Goal: Task Accomplishment & Management: Manage account settings

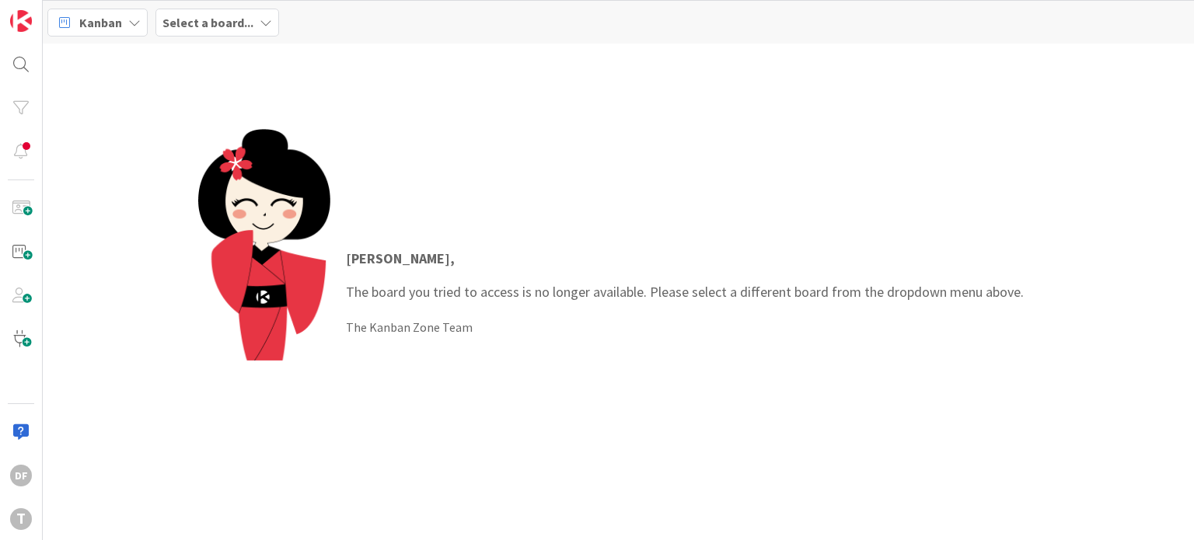
click at [260, 23] on icon at bounding box center [266, 22] width 12 height 12
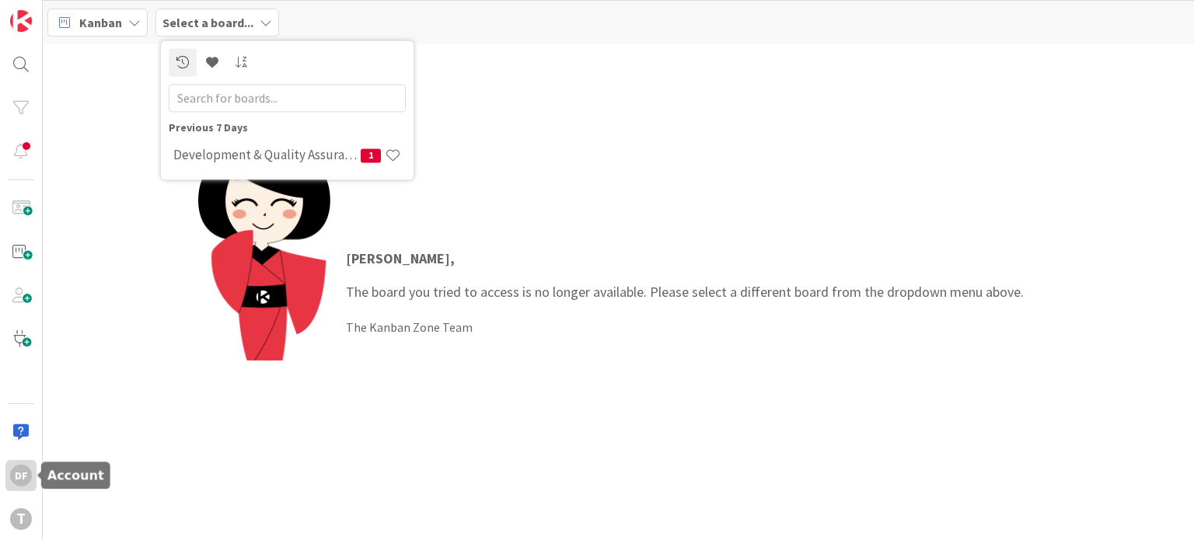
click at [24, 462] on div "DF" at bounding box center [20, 475] width 31 height 31
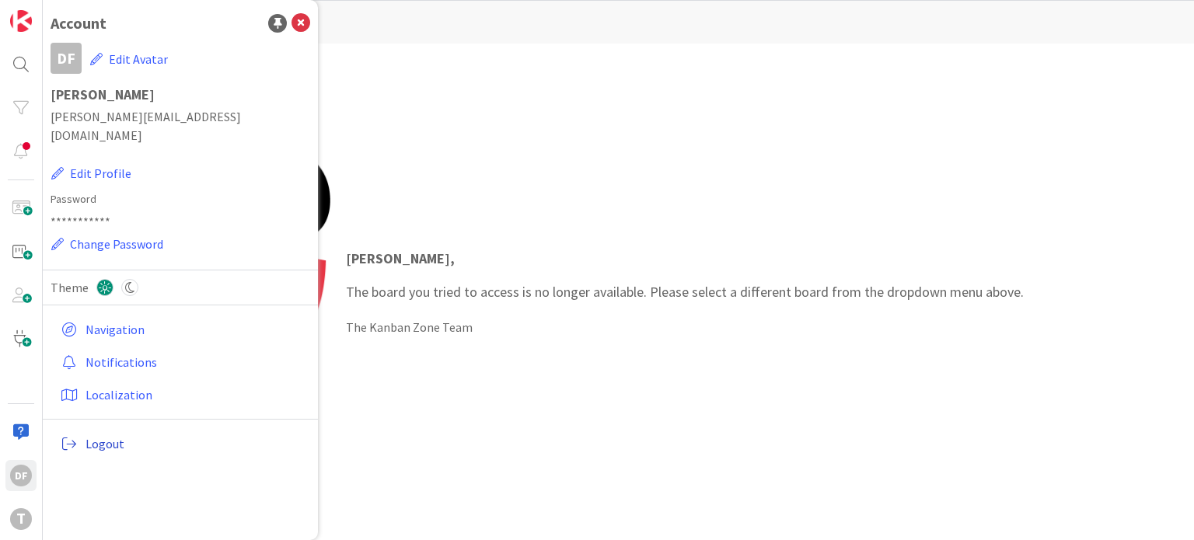
click at [107, 434] on span "Logout" at bounding box center [194, 443] width 218 height 19
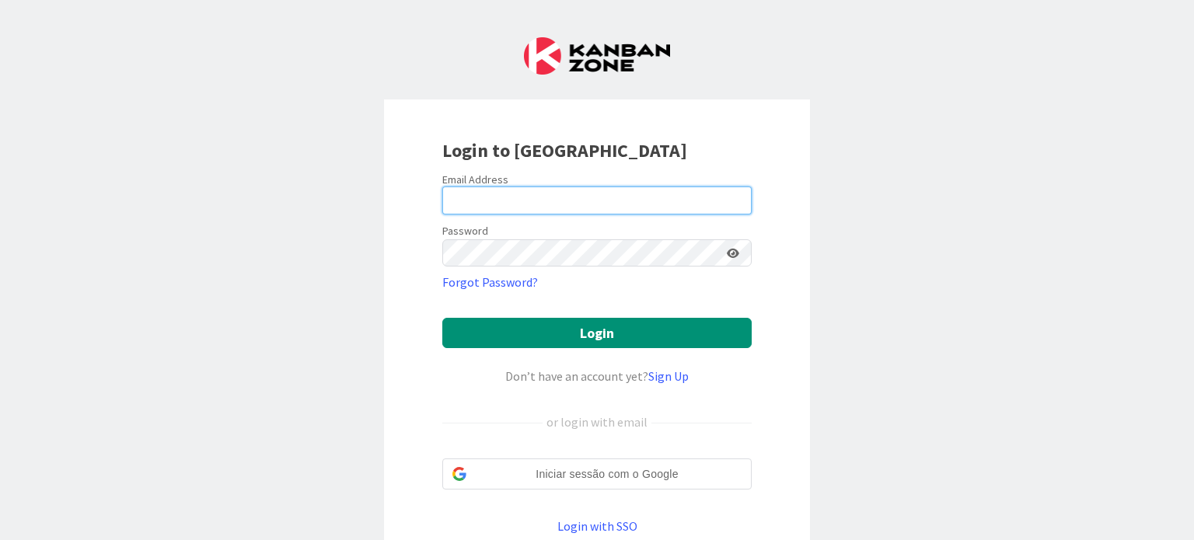
type input "[EMAIL_ADDRESS][DOMAIN_NAME]"
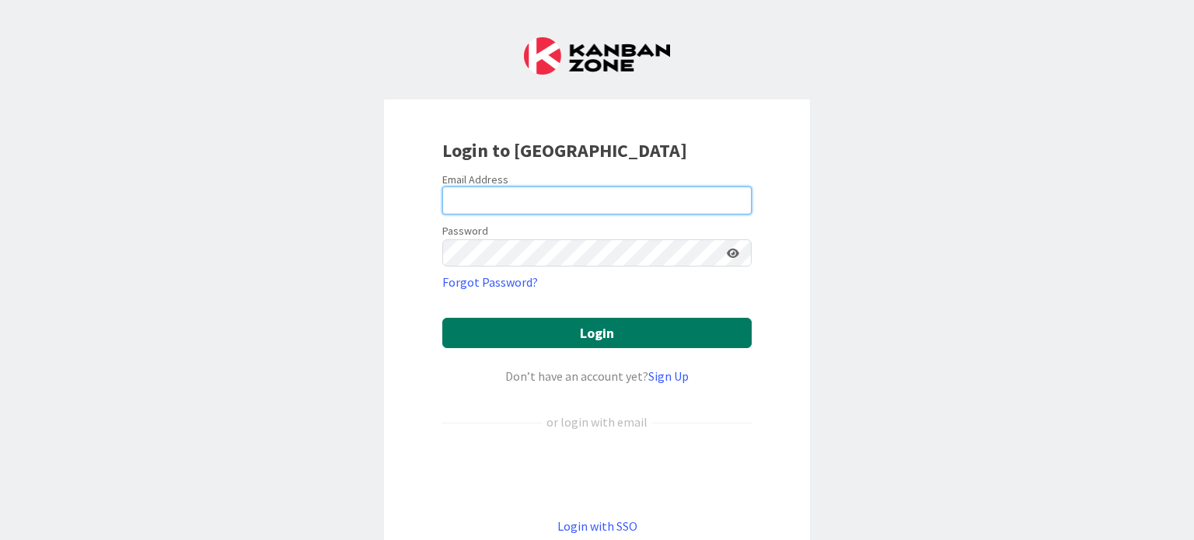
type input "[EMAIL_ADDRESS][DOMAIN_NAME]"
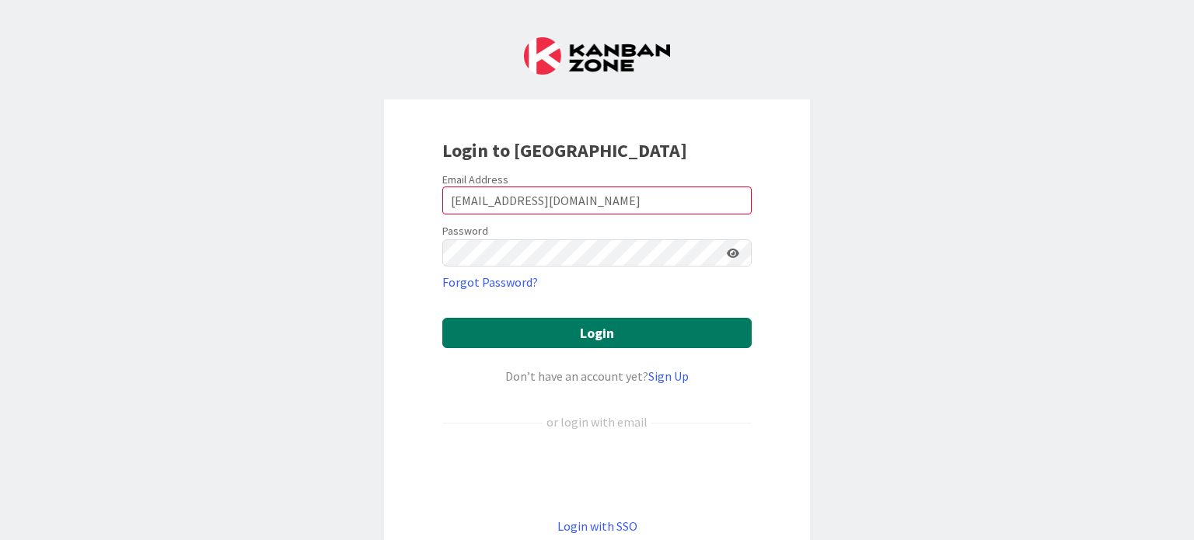
click at [583, 334] on button "Login" at bounding box center [596, 333] width 309 height 30
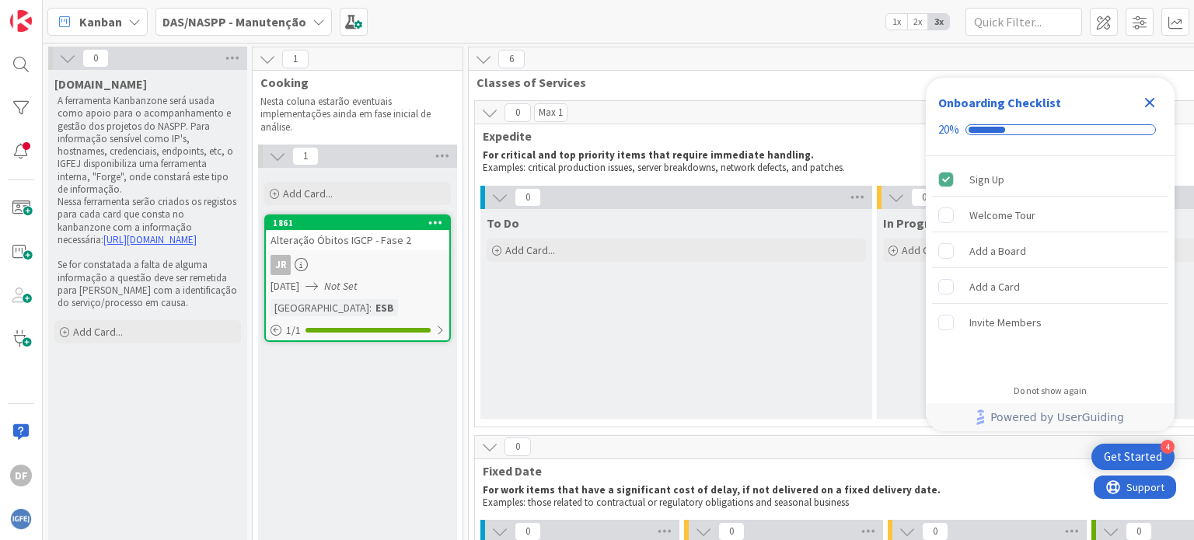
click at [1149, 98] on icon "Close Checklist" at bounding box center [1149, 102] width 19 height 19
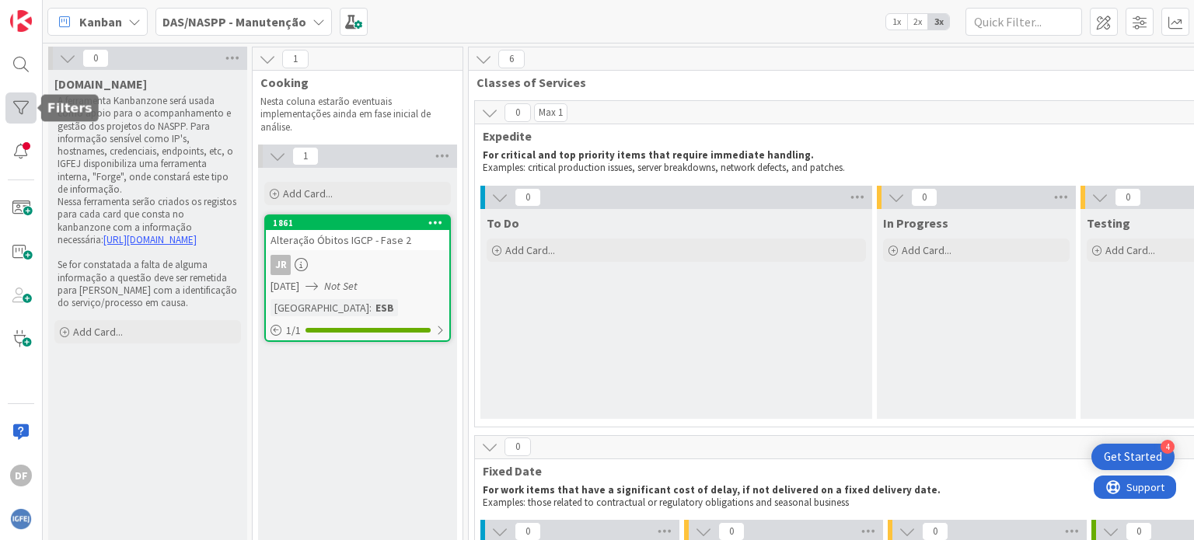
click at [22, 105] on div at bounding box center [20, 107] width 31 height 31
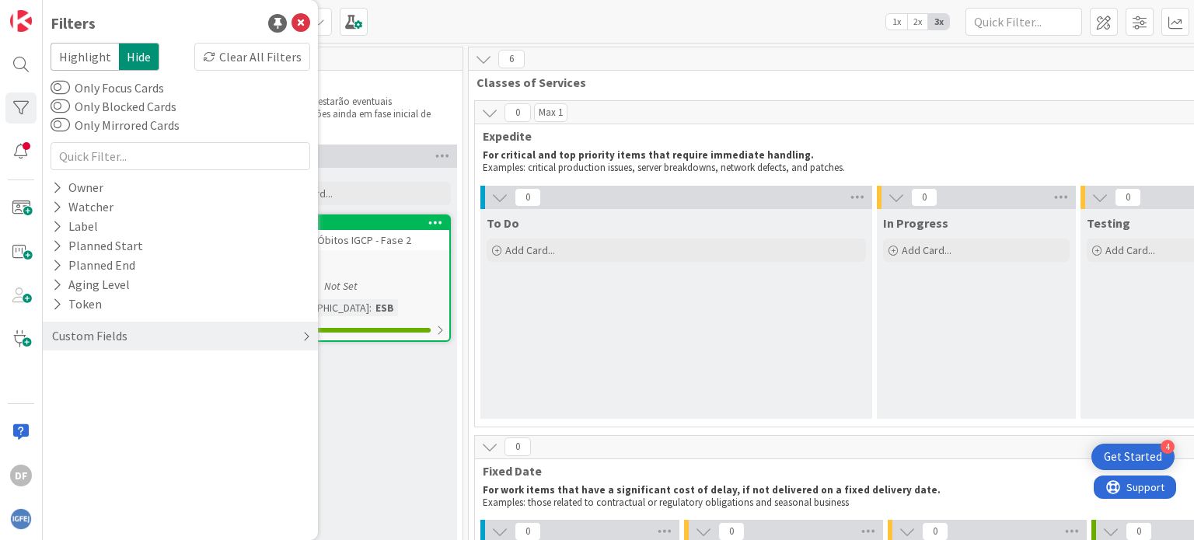
click at [92, 327] on div "Custom Fields" at bounding box center [90, 335] width 78 height 19
click at [59, 368] on icon at bounding box center [57, 367] width 10 height 13
click at [59, 396] on icon at bounding box center [59, 391] width 11 height 11
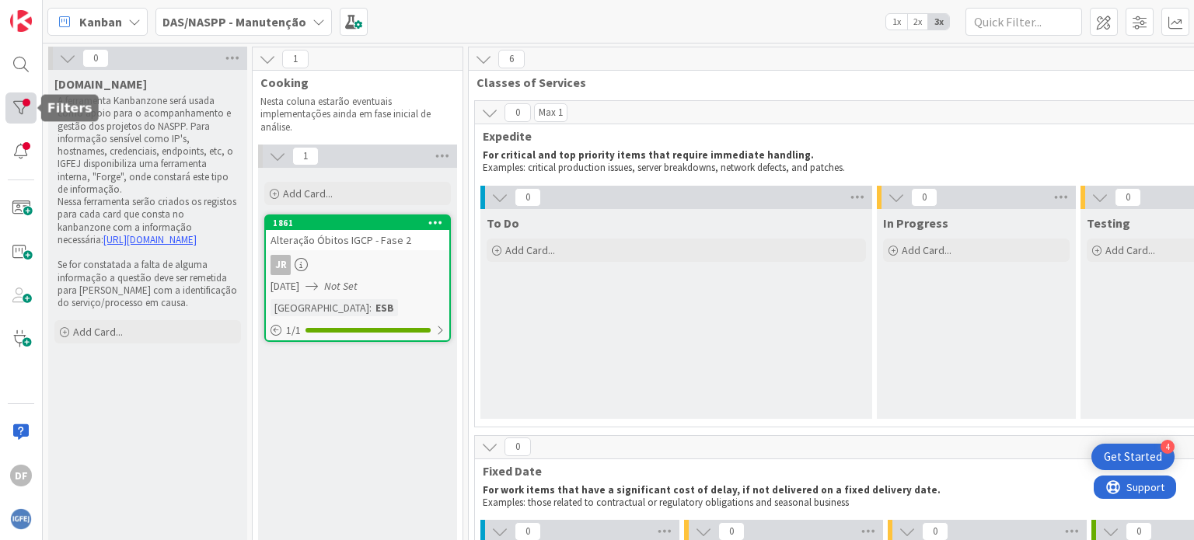
click at [18, 106] on div at bounding box center [20, 107] width 31 height 31
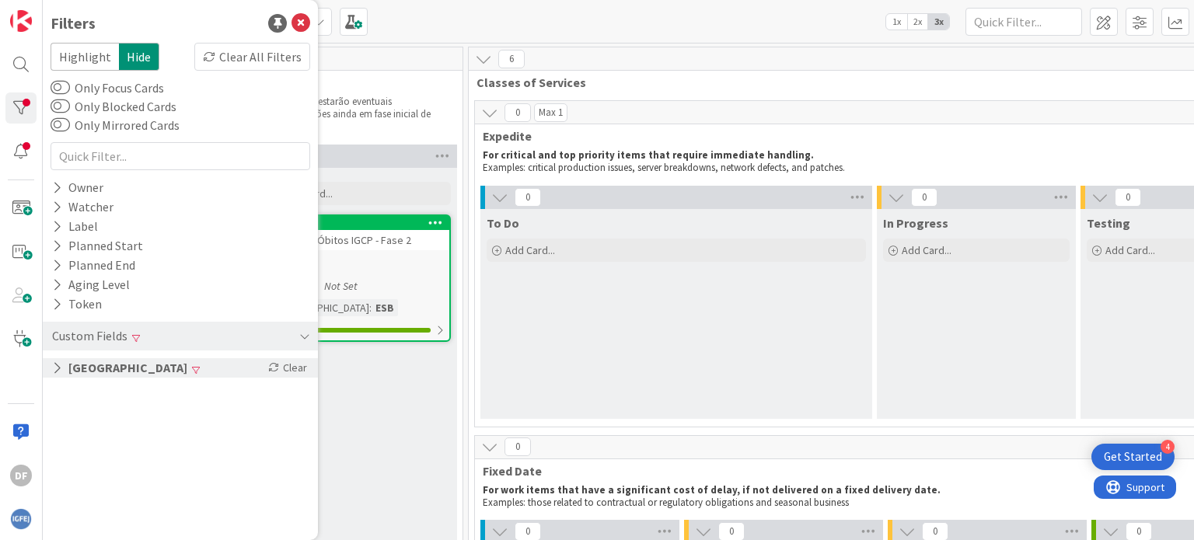
click at [64, 365] on button "[GEOGRAPHIC_DATA]" at bounding box center [120, 367] width 138 height 19
click at [61, 389] on icon at bounding box center [59, 391] width 11 height 11
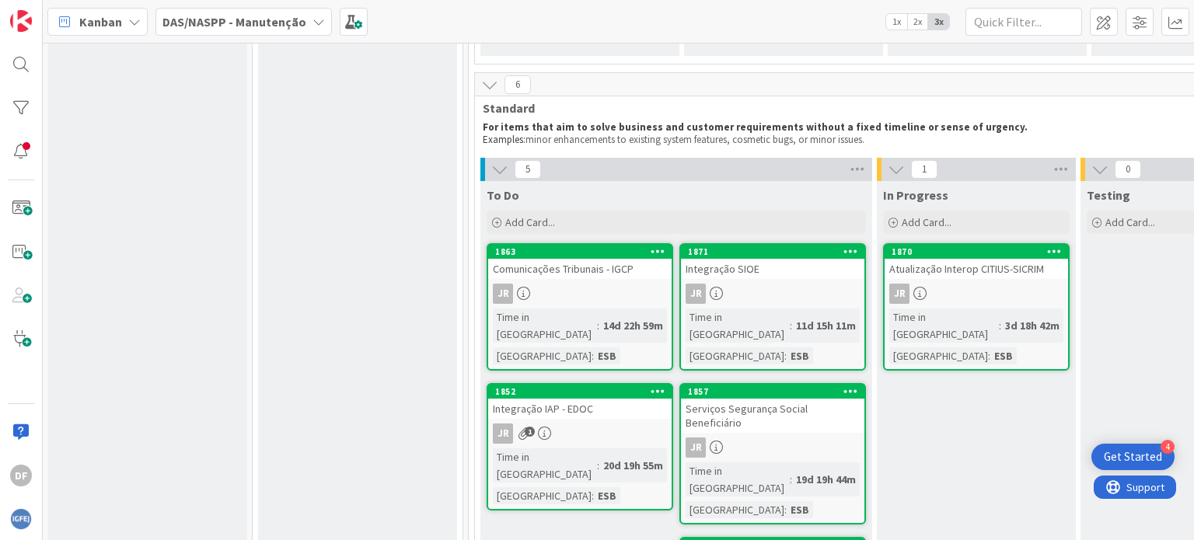
scroll to position [699, 0]
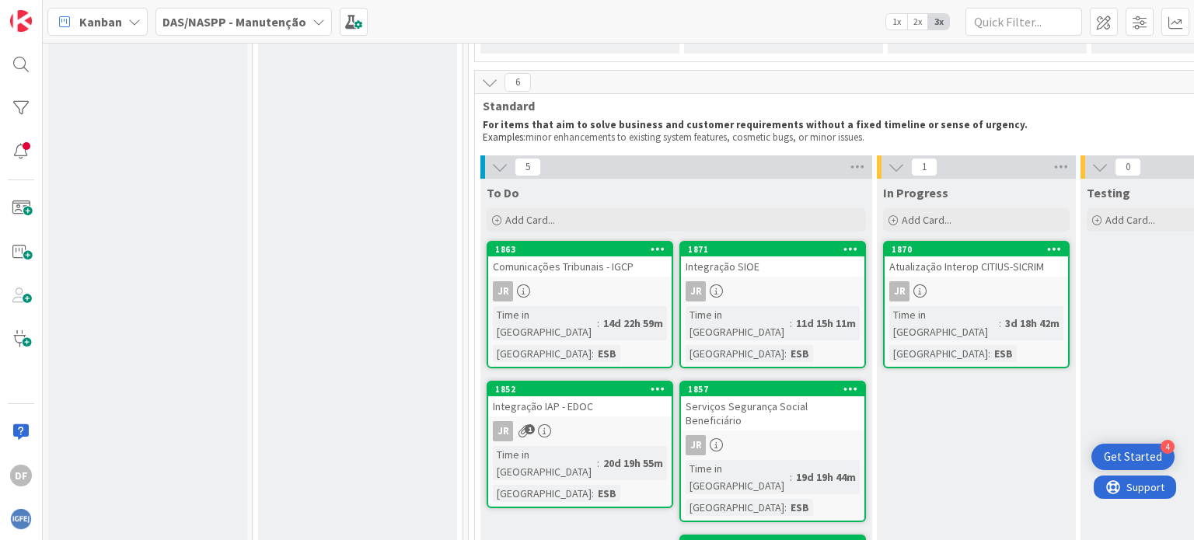
click at [649, 270] on div "Comunicações Tribunais - IGCP" at bounding box center [579, 266] width 183 height 20
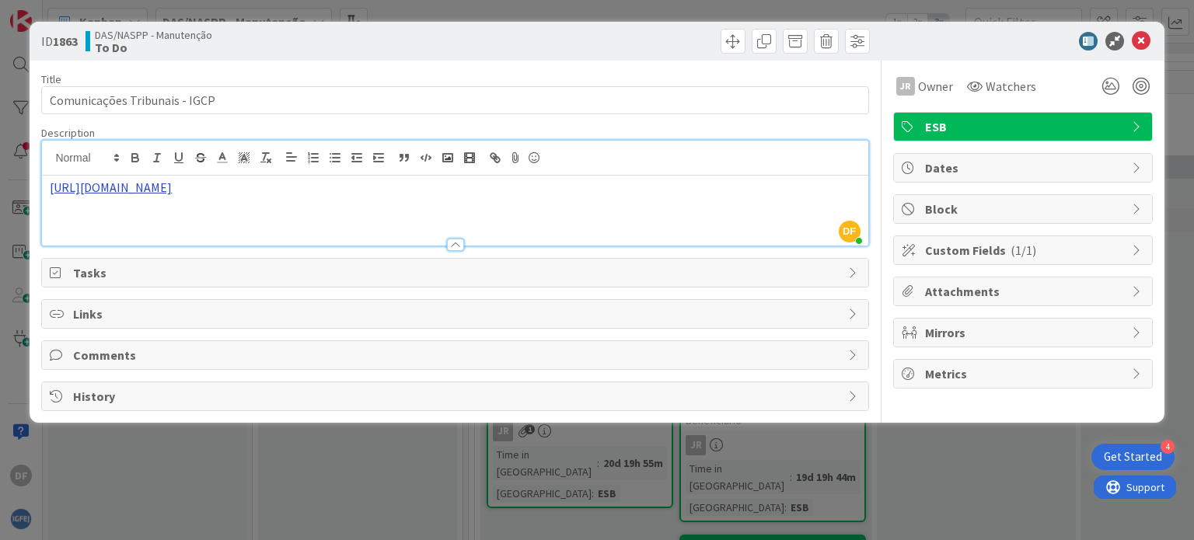
drag, startPoint x: 253, startPoint y: 158, endPoint x: 52, endPoint y: 183, distance: 202.1
click at [52, 183] on p "[URL][DOMAIN_NAME]" at bounding box center [455, 188] width 810 height 18
copy link "[URL][DOMAIN_NAME]"
click at [1141, 37] on icon at bounding box center [1141, 41] width 19 height 19
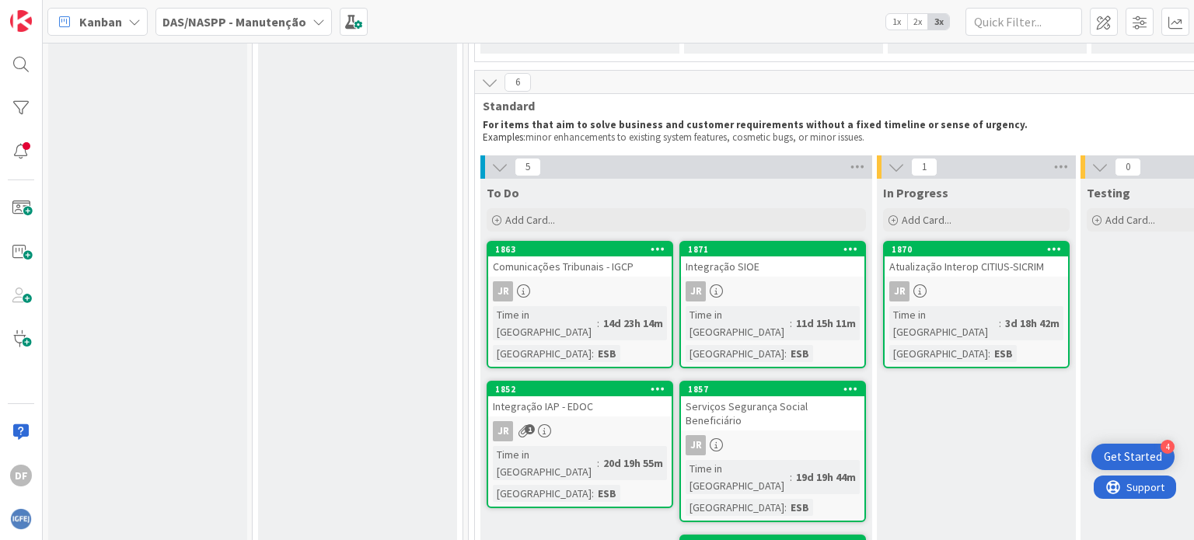
click at [636, 396] on div "Integração IAP - EDOC" at bounding box center [579, 406] width 183 height 20
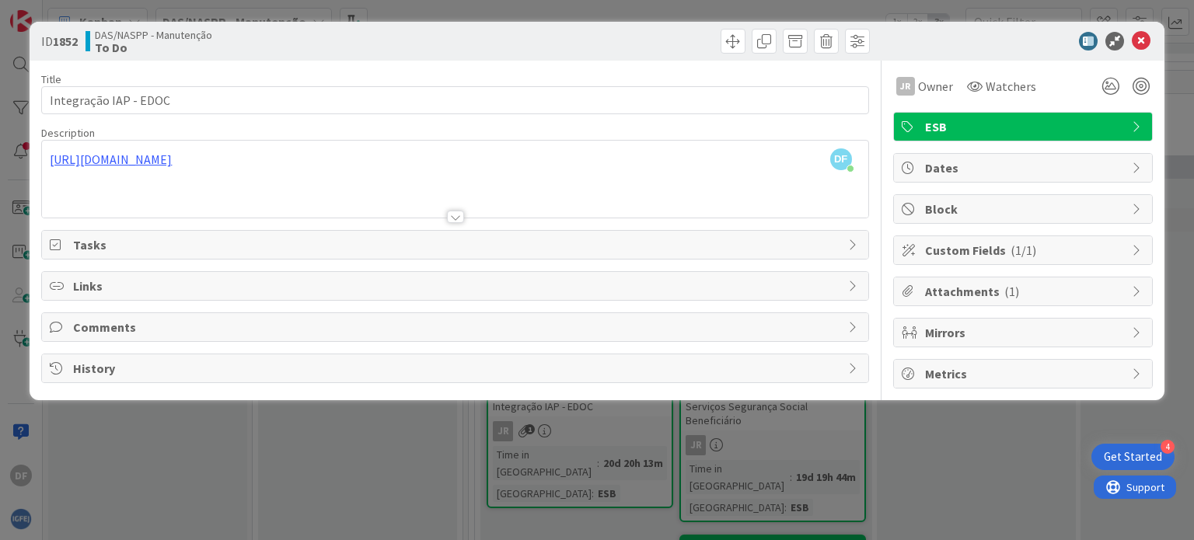
click at [1135, 164] on icon at bounding box center [1138, 168] width 12 height 12
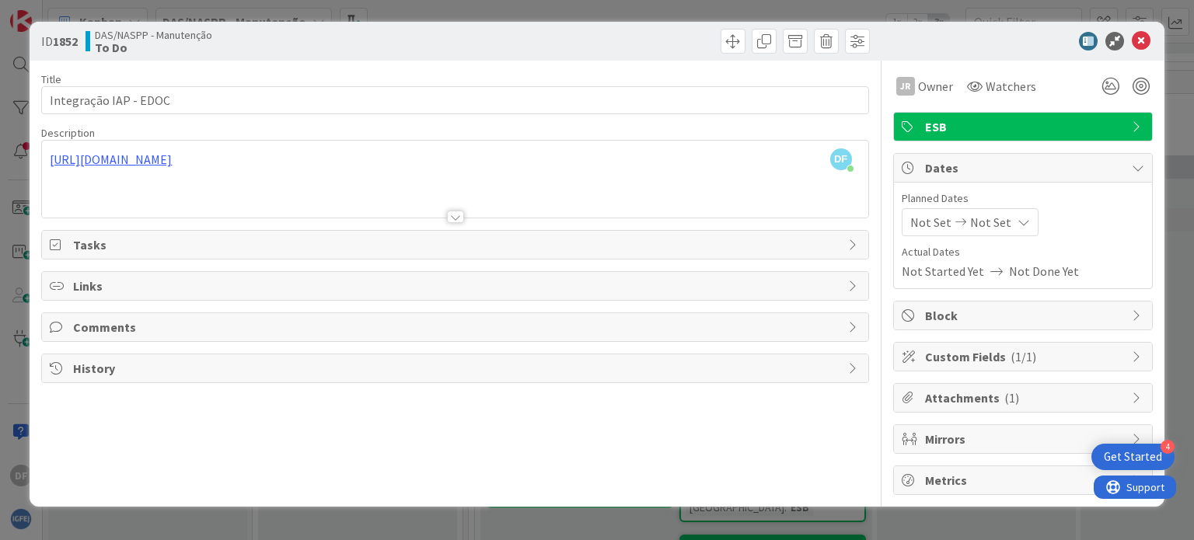
click at [1135, 164] on icon at bounding box center [1138, 168] width 12 height 12
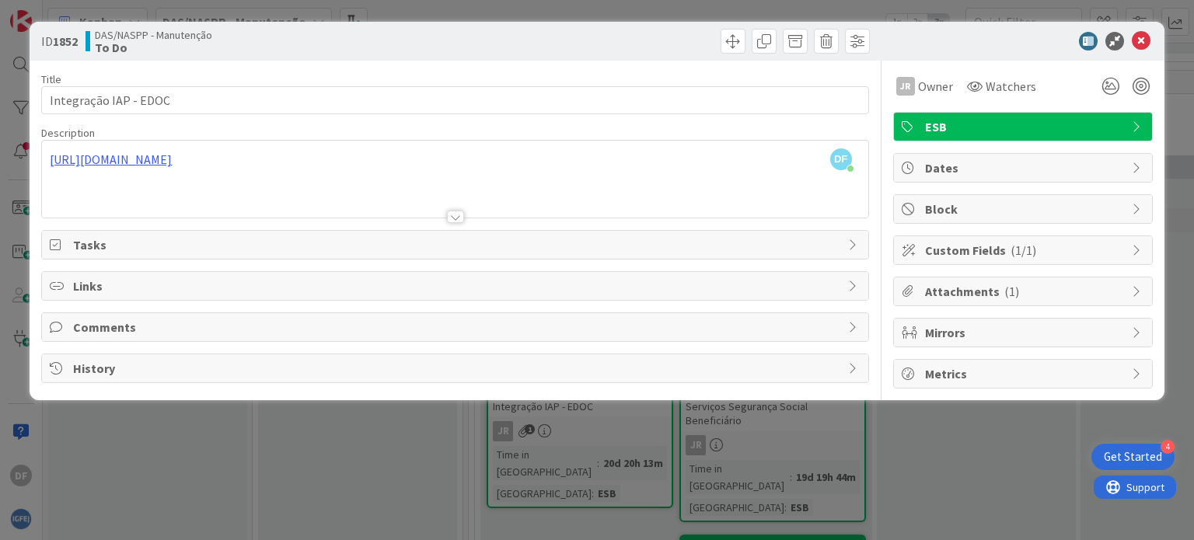
click at [833, 242] on span "Tasks" at bounding box center [456, 244] width 766 height 19
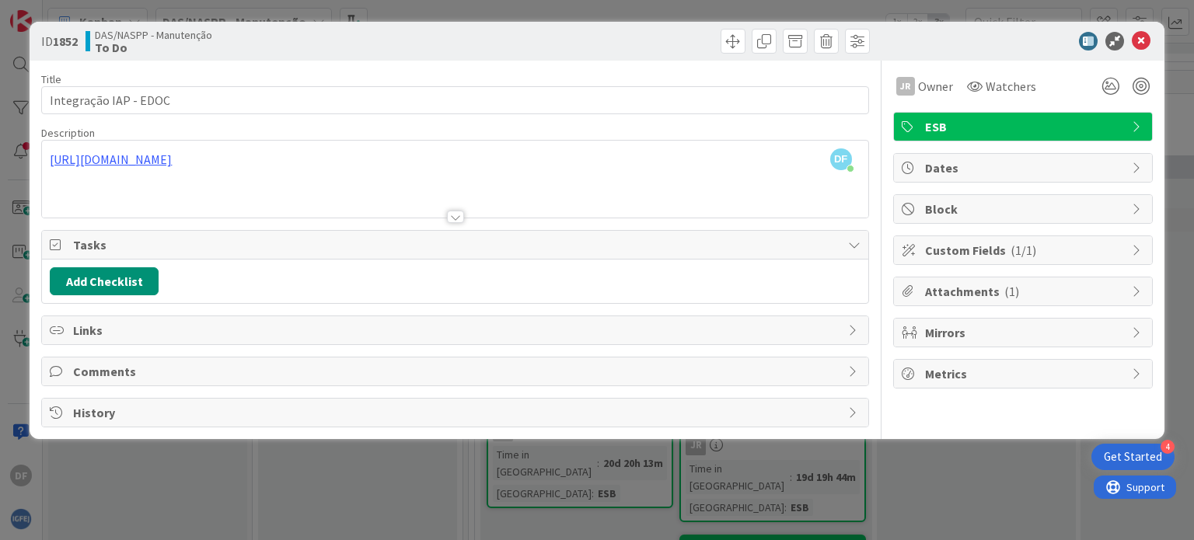
click at [855, 235] on div "Tasks" at bounding box center [454, 245] width 825 height 29
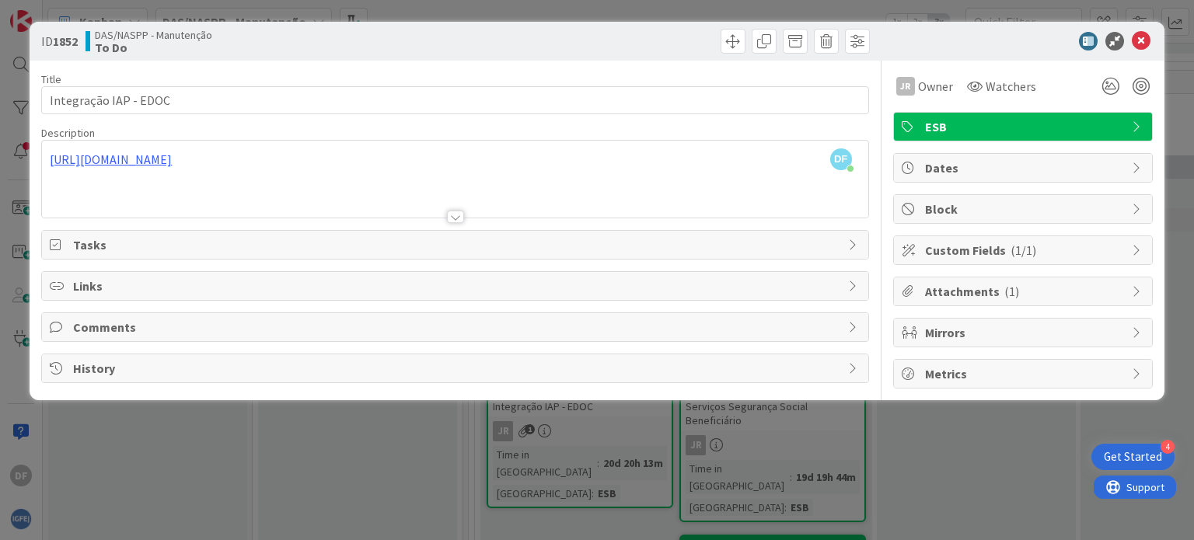
click at [852, 313] on div "Comments" at bounding box center [454, 327] width 825 height 28
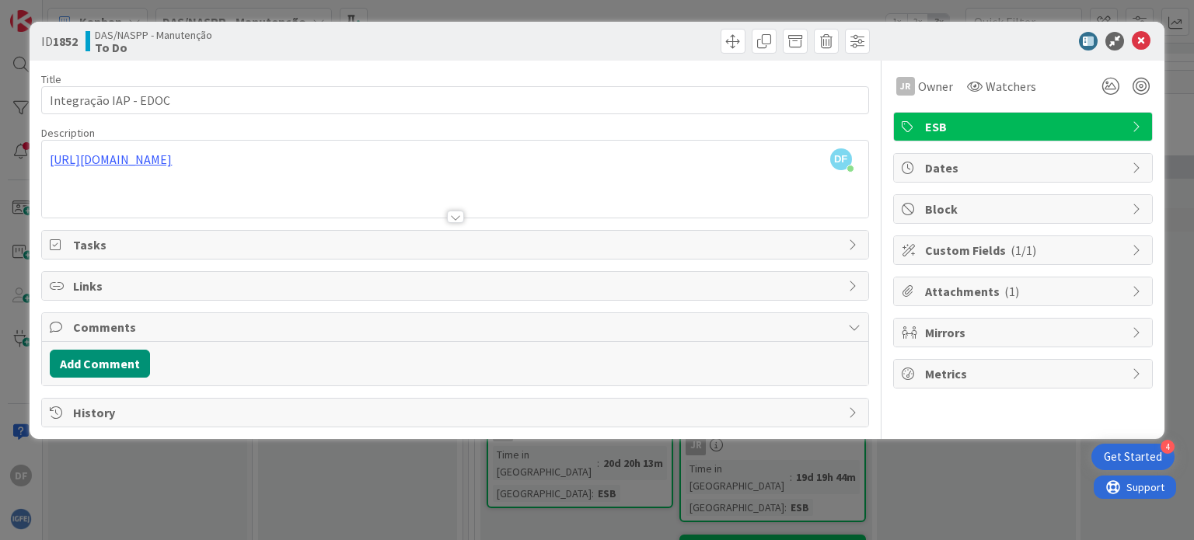
click at [852, 313] on div "Comments" at bounding box center [454, 327] width 825 height 29
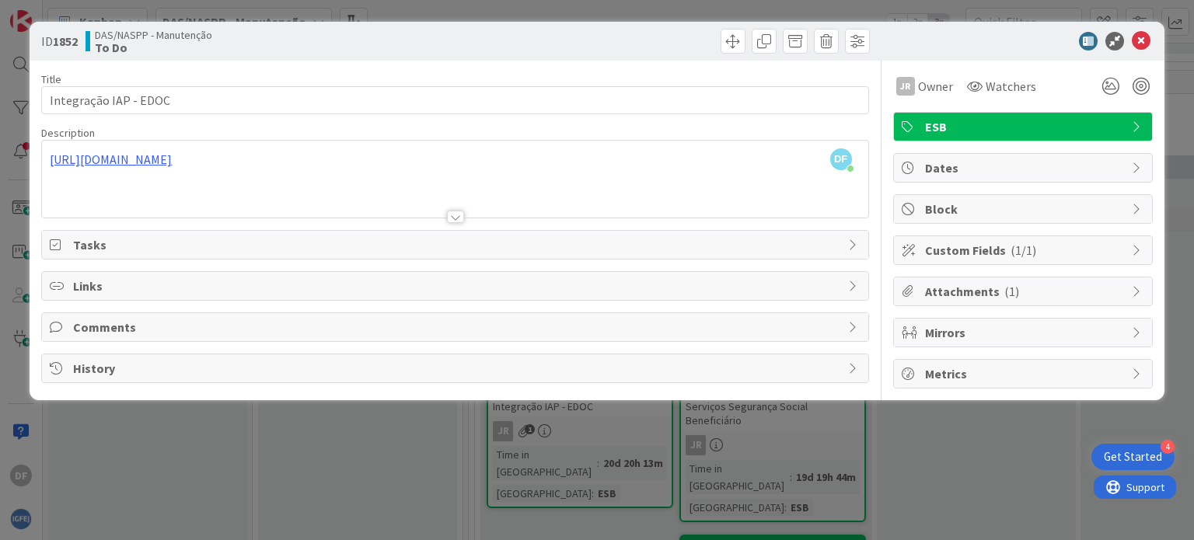
click at [852, 367] on icon at bounding box center [854, 368] width 12 height 12
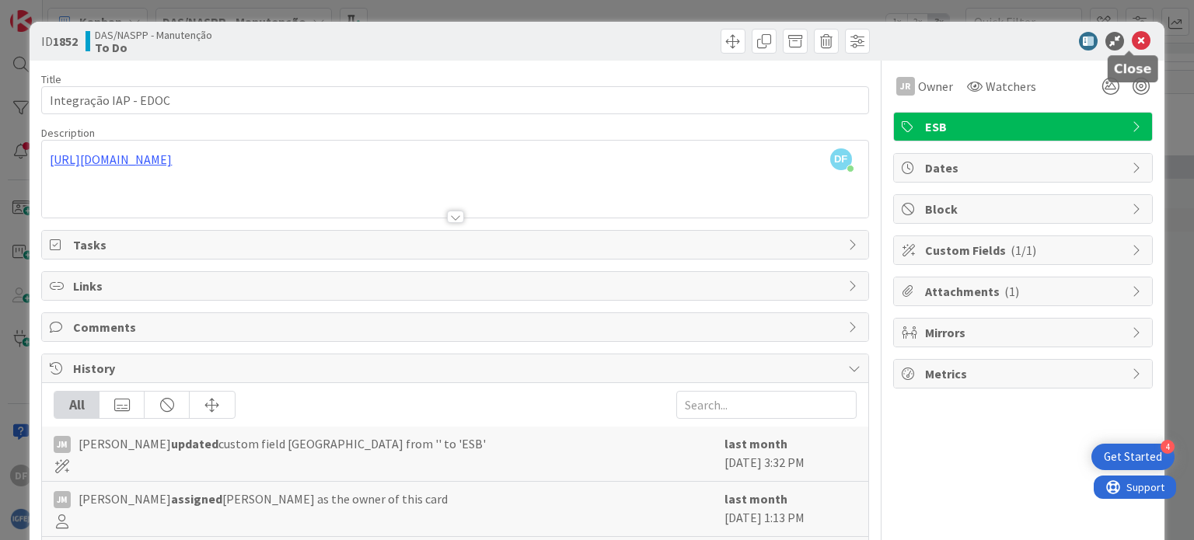
click at [1132, 37] on icon at bounding box center [1141, 41] width 19 height 19
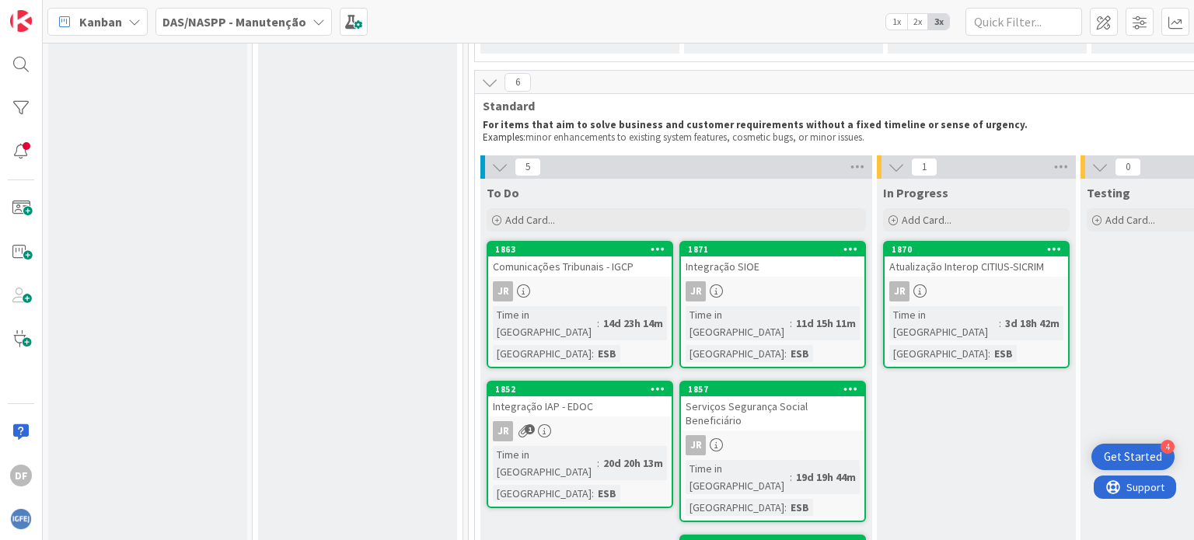
click at [790, 271] on div "Integração SIOE" at bounding box center [772, 266] width 183 height 20
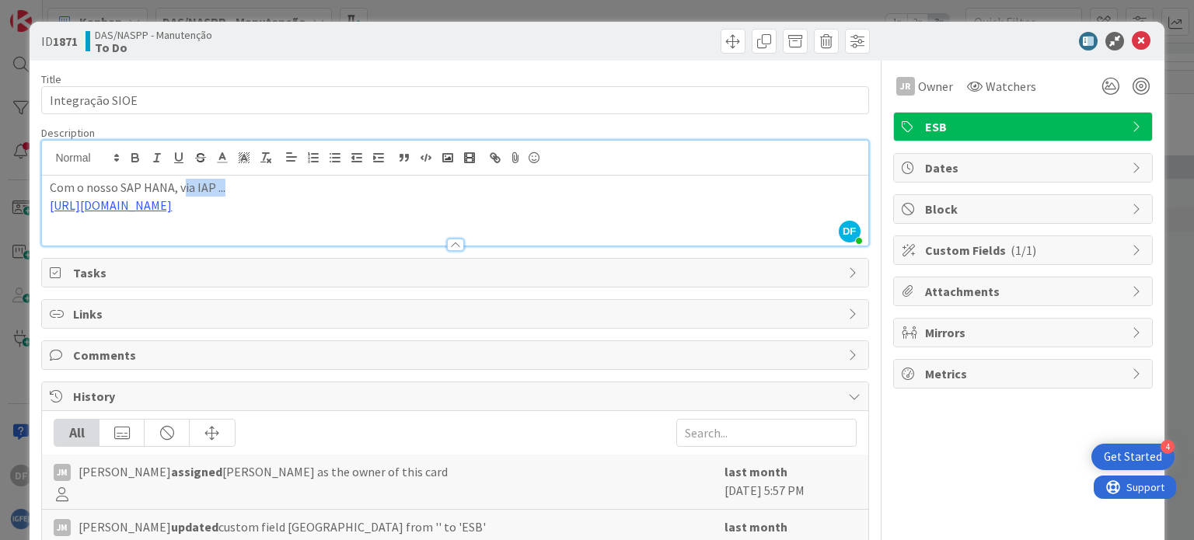
drag, startPoint x: 243, startPoint y: 176, endPoint x: 180, endPoint y: 179, distance: 63.0
click at [180, 179] on div "Com o nosso SAP HANA, via IAP ... [URL][DOMAIN_NAME]" at bounding box center [454, 211] width 825 height 70
click at [253, 204] on p "[URL][DOMAIN_NAME]" at bounding box center [455, 206] width 810 height 18
drag, startPoint x: 245, startPoint y: 204, endPoint x: 39, endPoint y: 216, distance: 206.3
click at [39, 216] on div "ID 1871 DAS/NASPP - Manutenção To Do Title 15 / 128 Integração SIOE Description…" at bounding box center [597, 360] width 1134 height 676
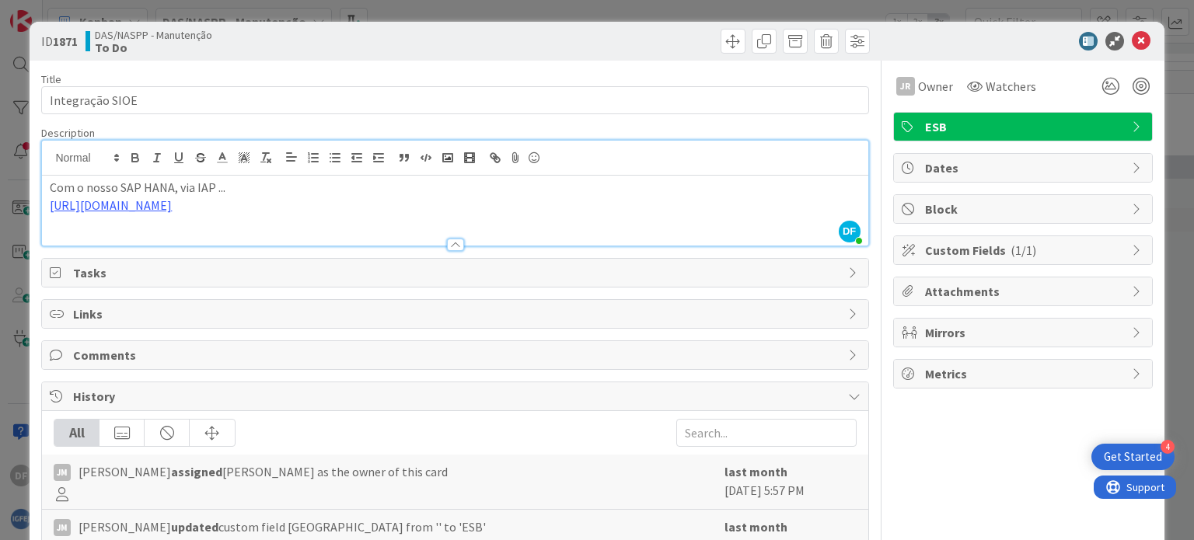
copy link "[URL][DOMAIN_NAME]"
click at [1132, 35] on icon at bounding box center [1141, 41] width 19 height 19
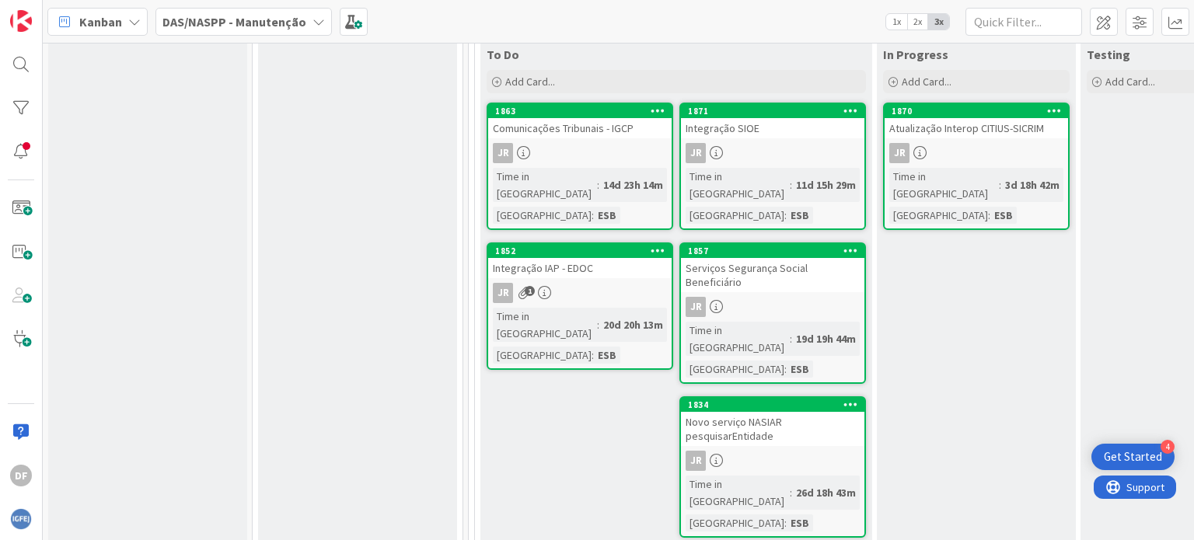
scroll to position [855, 0]
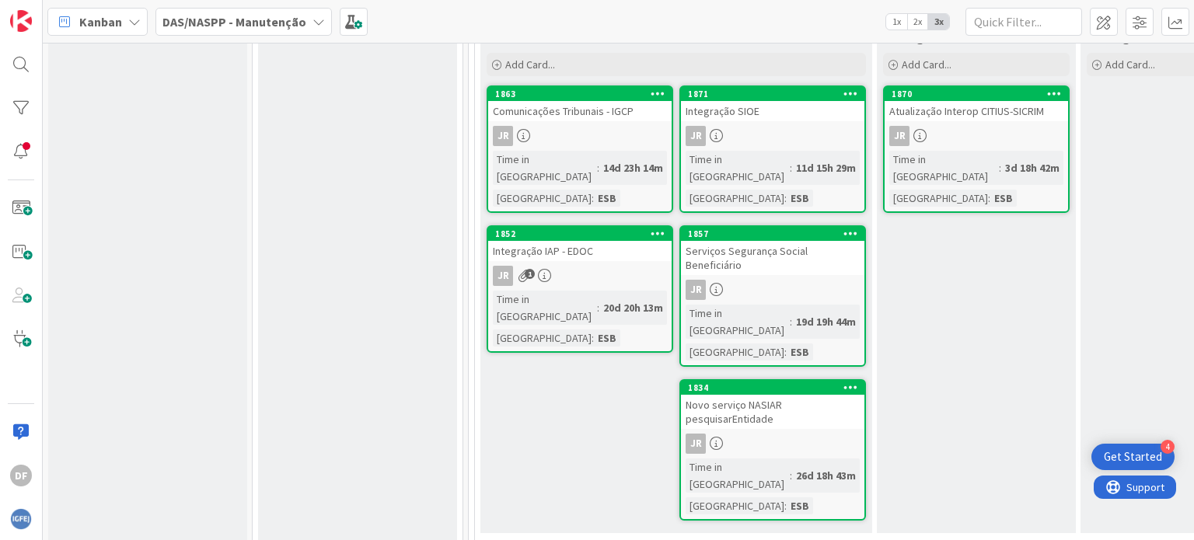
click at [798, 395] on div "Novo serviço NASIAR pesquisarEntidade" at bounding box center [772, 412] width 183 height 34
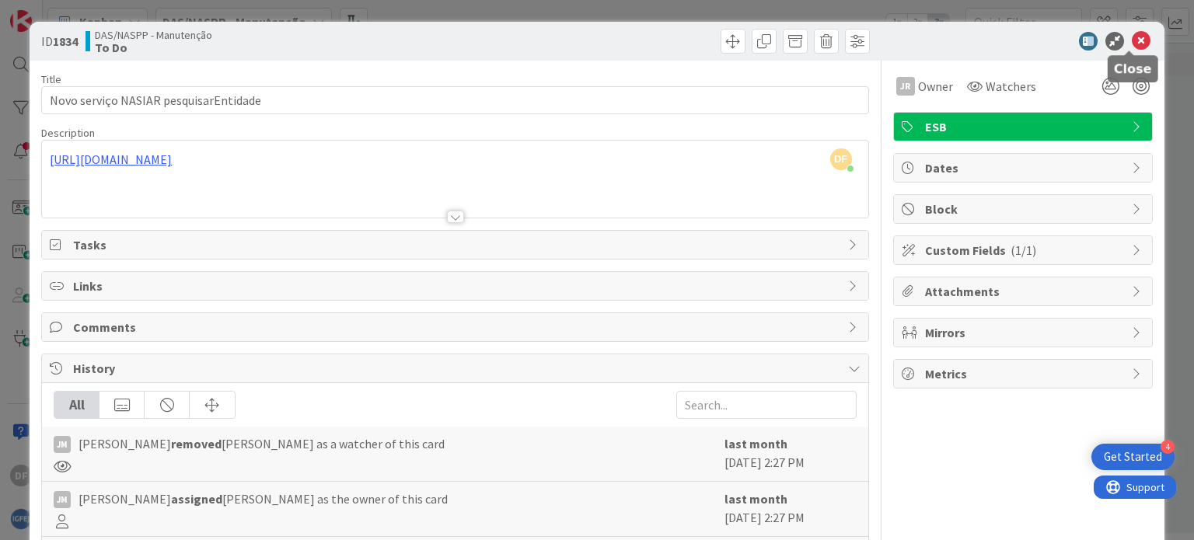
click at [1132, 37] on icon at bounding box center [1141, 41] width 19 height 19
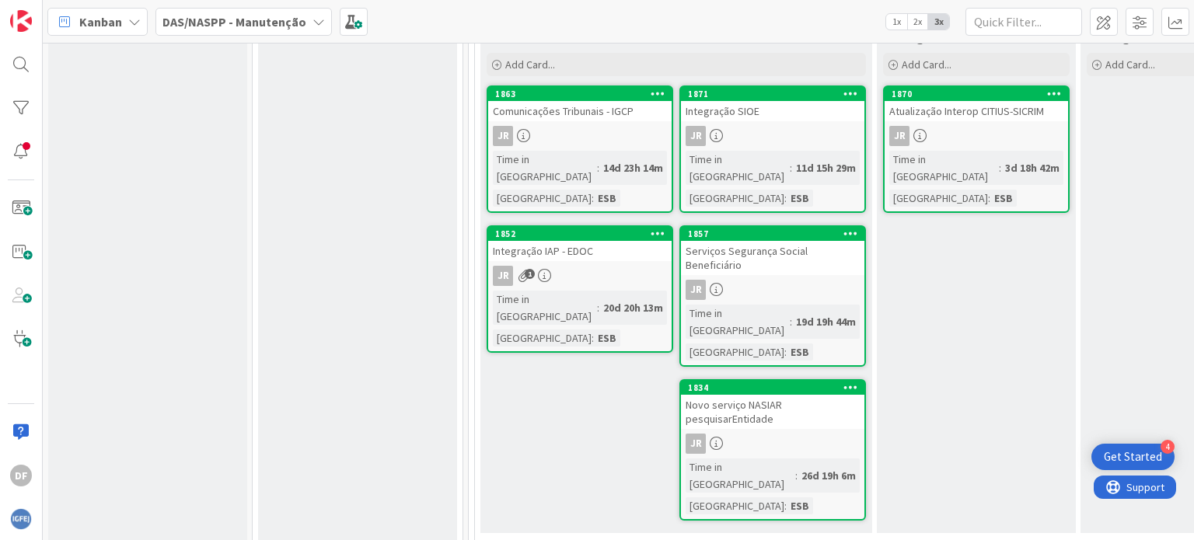
click at [749, 127] on div "JR" at bounding box center [772, 136] width 183 height 20
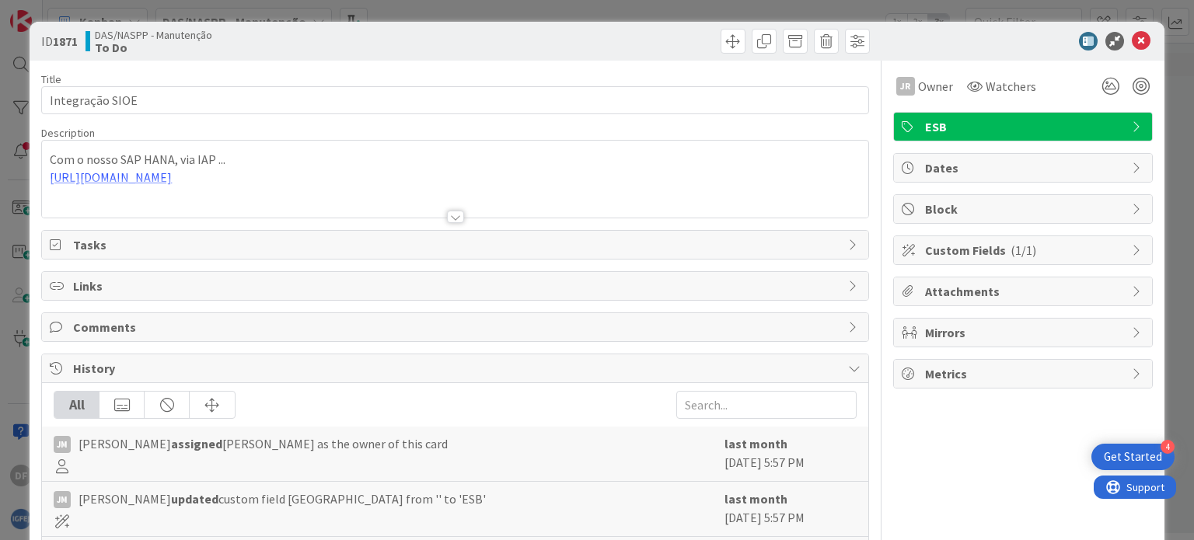
click at [197, 178] on div at bounding box center [454, 198] width 825 height 40
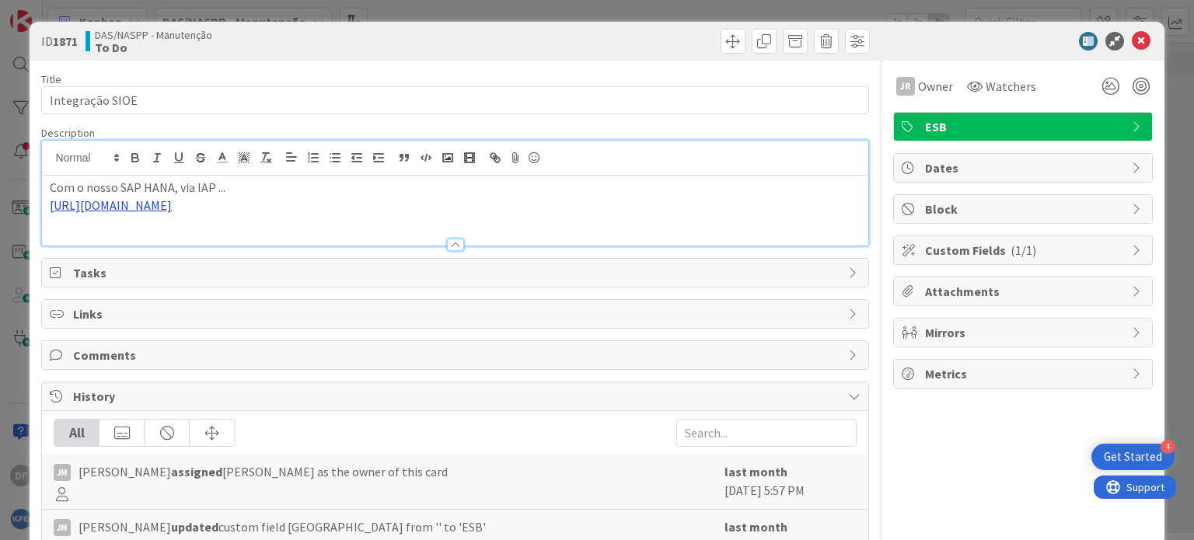
click at [172, 206] on link "[URL][DOMAIN_NAME]" at bounding box center [111, 205] width 122 height 16
click at [165, 230] on link "[URL][DOMAIN_NAME]" at bounding box center [114, 235] width 106 height 20
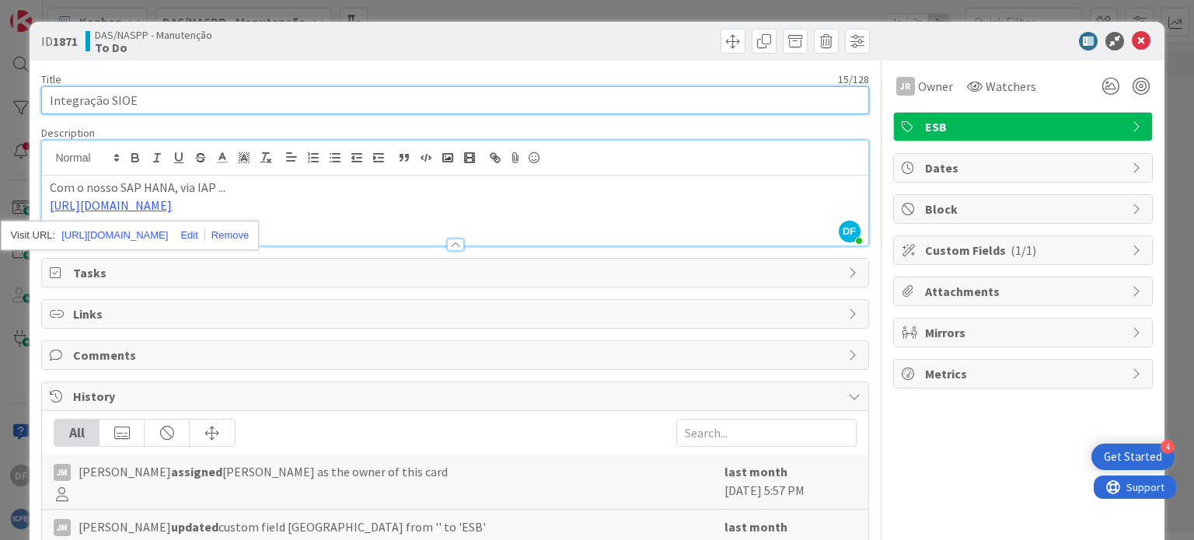
click at [614, 98] on input "Integração SIOE" at bounding box center [454, 100] width 827 height 28
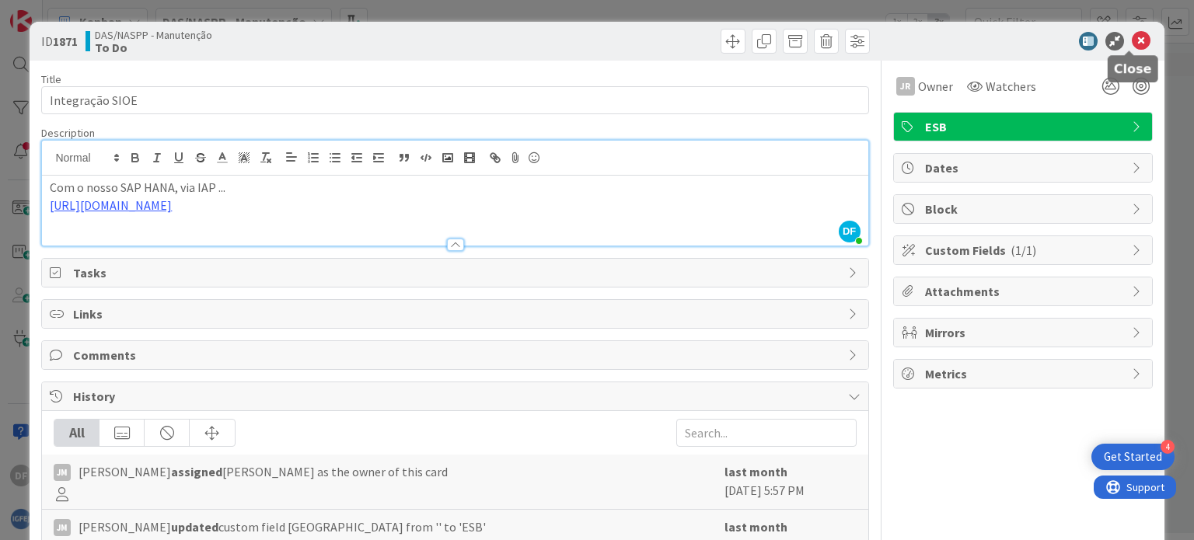
click at [1132, 40] on icon at bounding box center [1141, 41] width 19 height 19
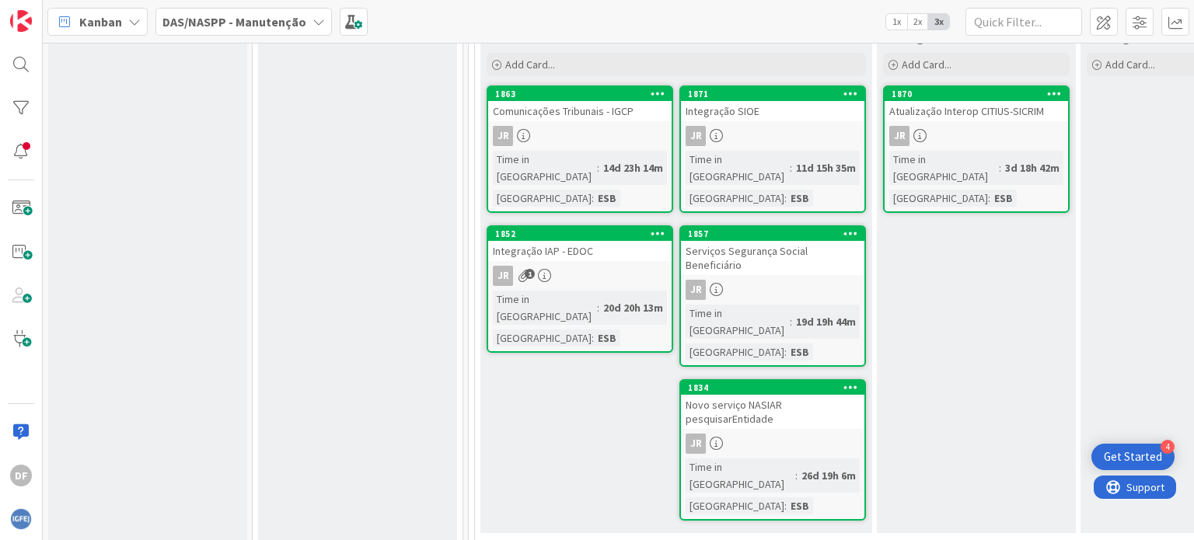
click at [817, 395] on div "Novo serviço NASIAR pesquisarEntidade" at bounding box center [772, 412] width 183 height 34
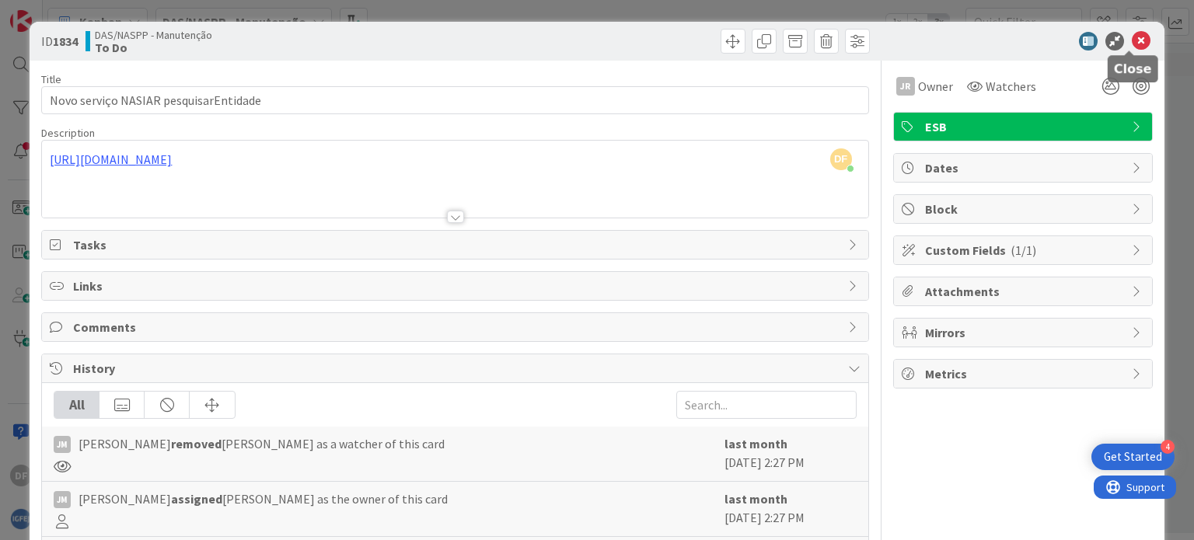
click at [1132, 40] on icon at bounding box center [1141, 41] width 19 height 19
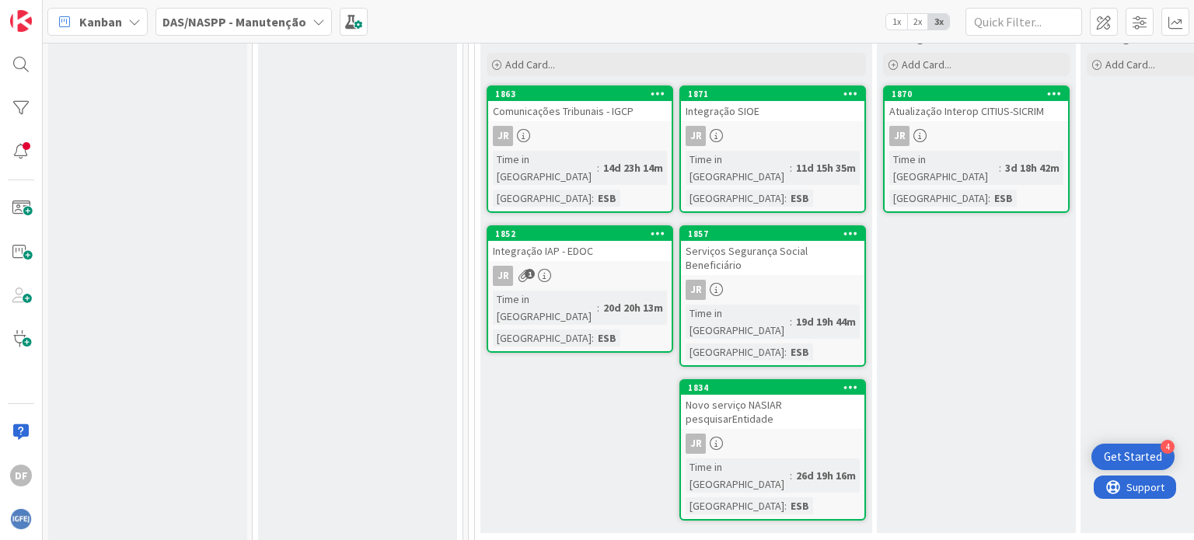
click at [777, 280] on div "JR" at bounding box center [772, 290] width 183 height 20
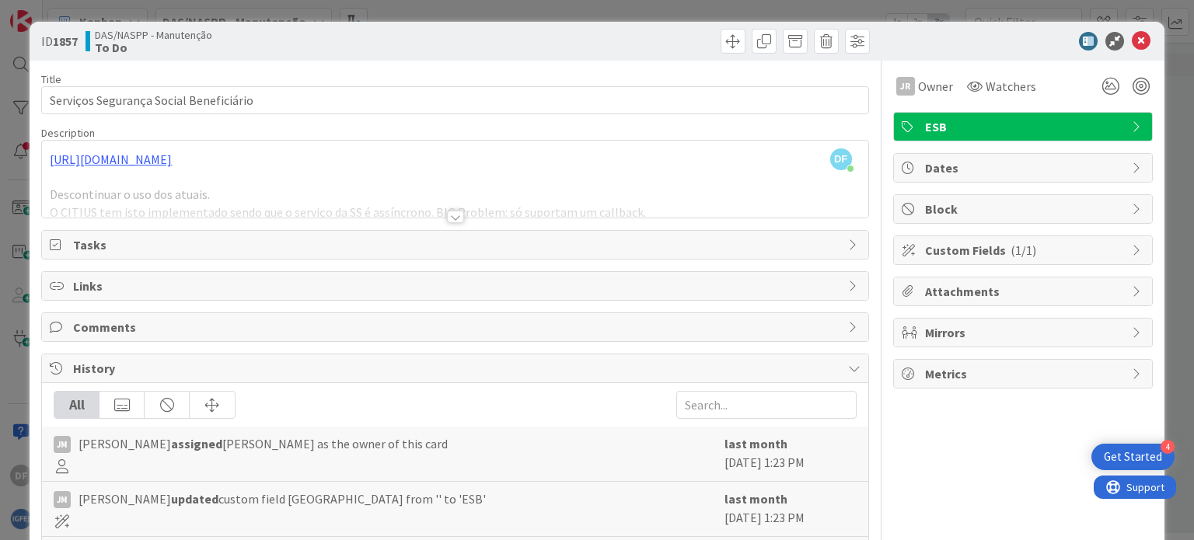
scroll to position [78, 0]
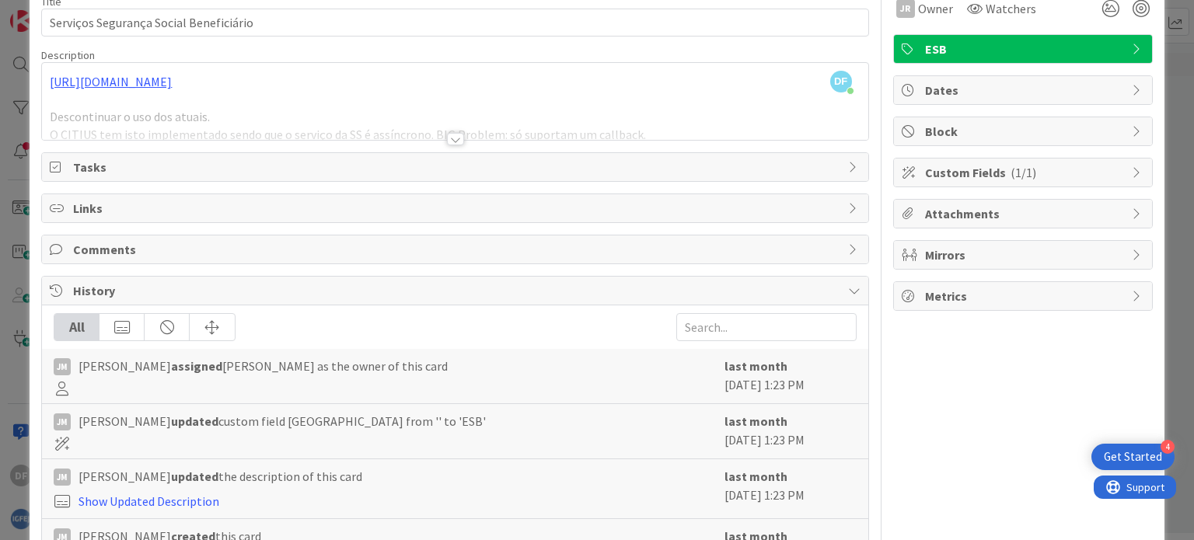
click at [450, 135] on div at bounding box center [455, 139] width 17 height 12
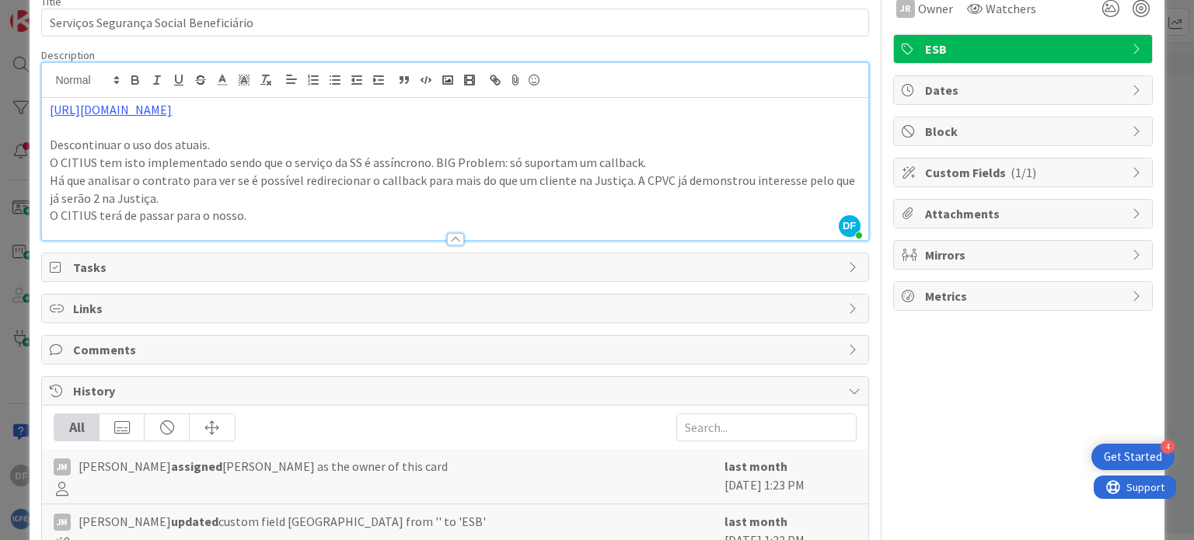
scroll to position [0, 0]
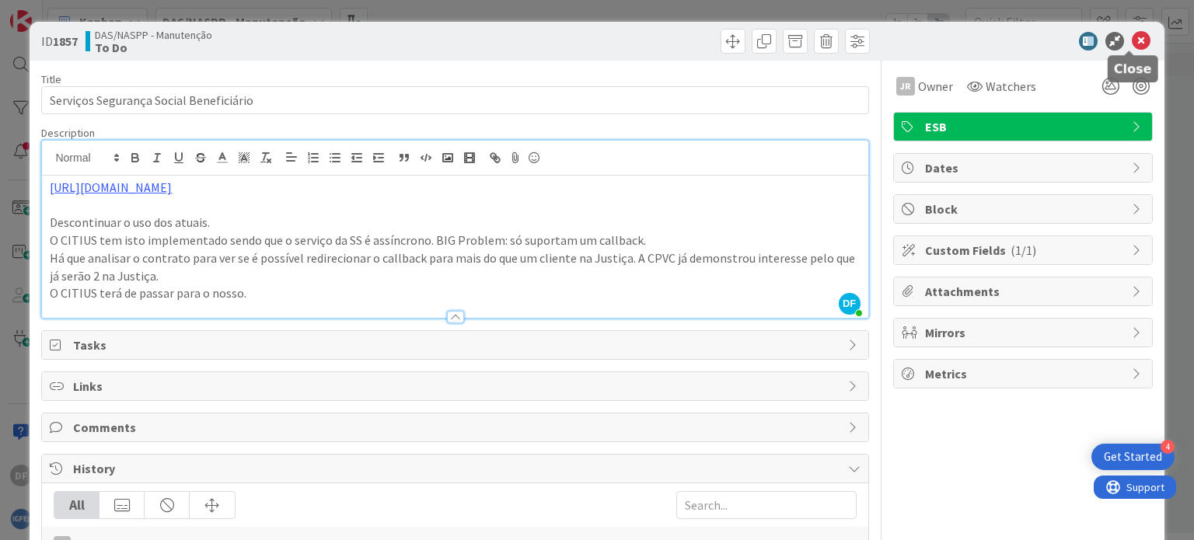
click at [1132, 32] on icon at bounding box center [1141, 41] width 19 height 19
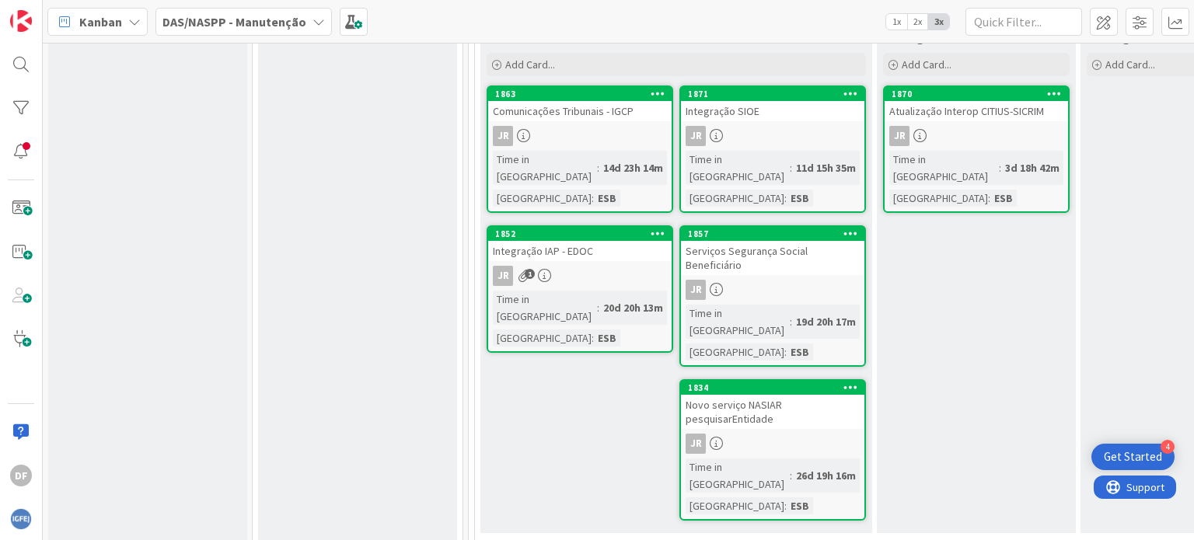
click at [583, 266] on div "JR 1" at bounding box center [579, 276] width 183 height 20
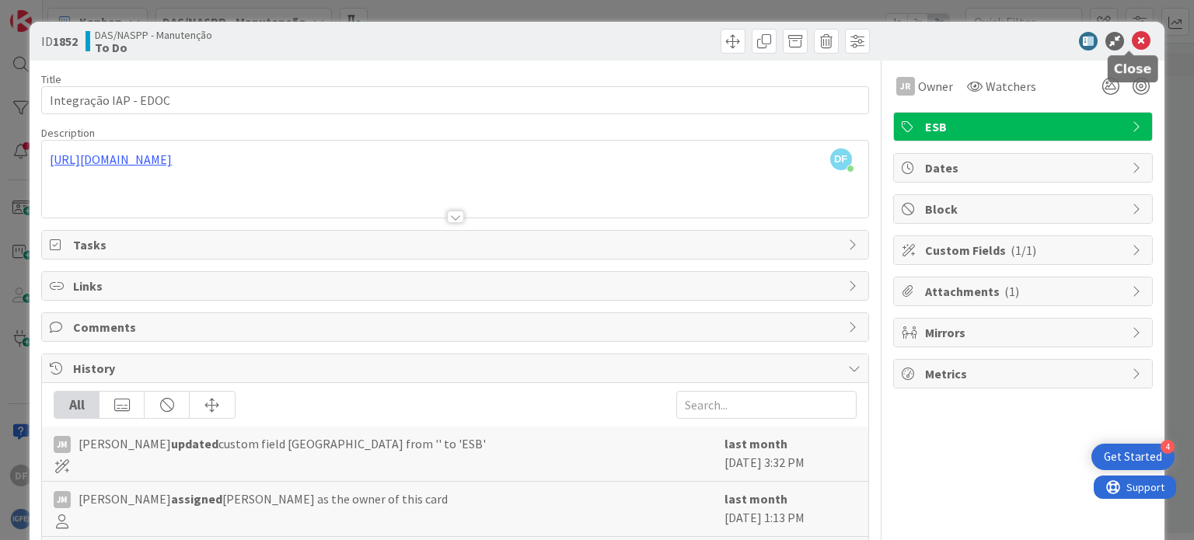
click at [1132, 33] on icon at bounding box center [1141, 41] width 19 height 19
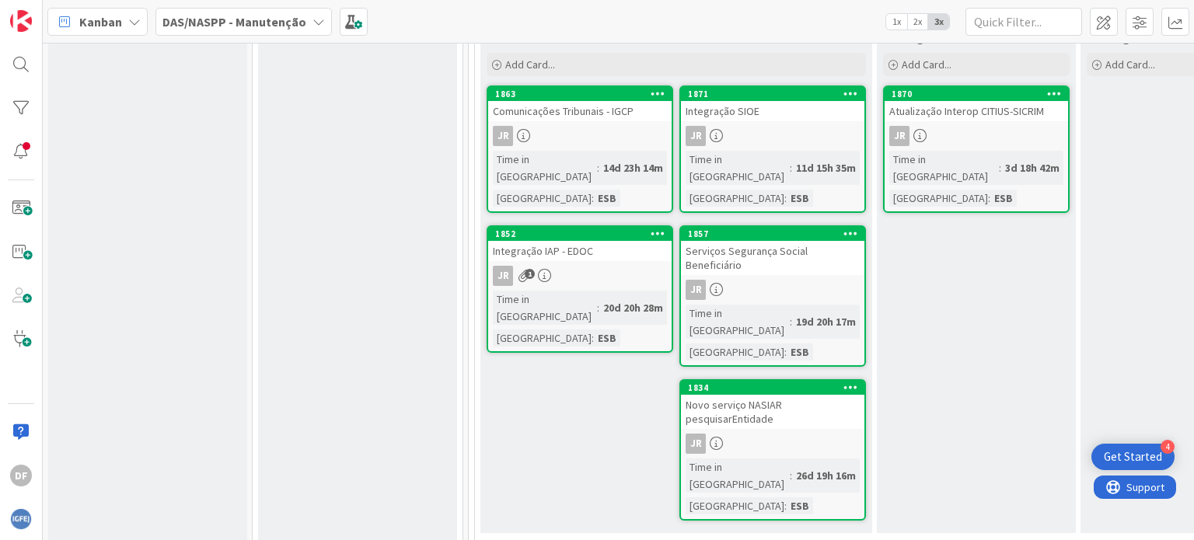
click at [979, 121] on link "1870 Atualização Interop CITIUS-SICRIM JR Time in Column : 3d 18h 42m [GEOGRAPH…" at bounding box center [976, 148] width 187 height 127
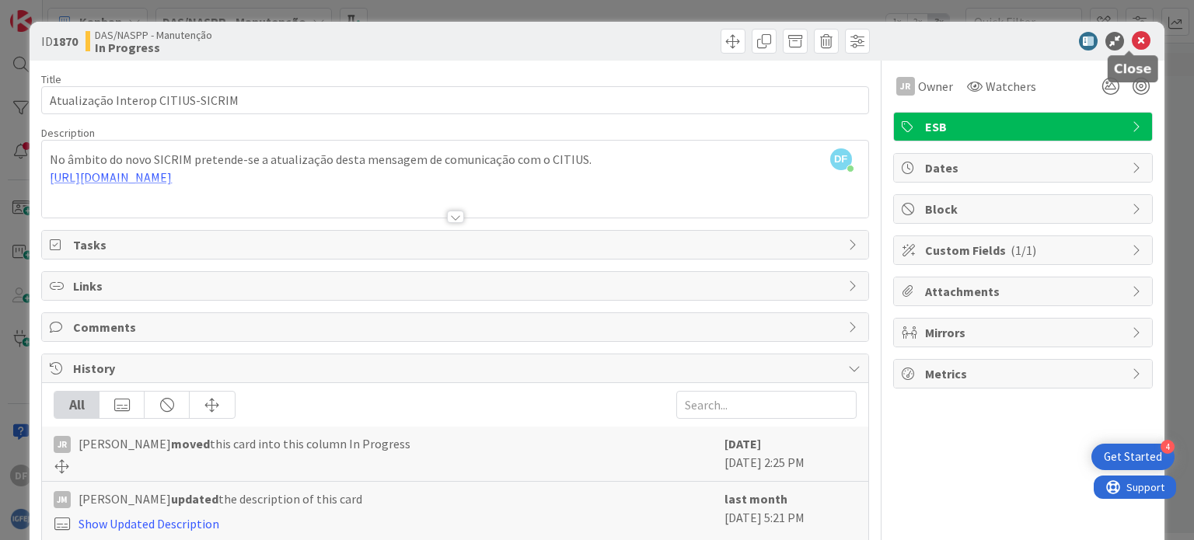
click at [1132, 40] on icon at bounding box center [1141, 41] width 19 height 19
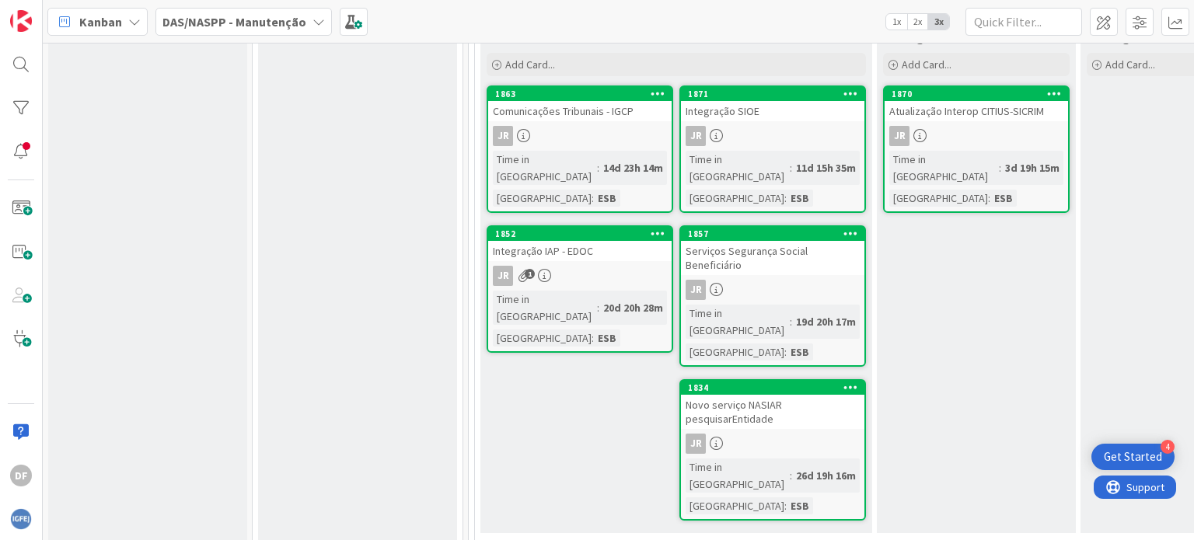
click at [749, 136] on div "JR" at bounding box center [772, 136] width 183 height 20
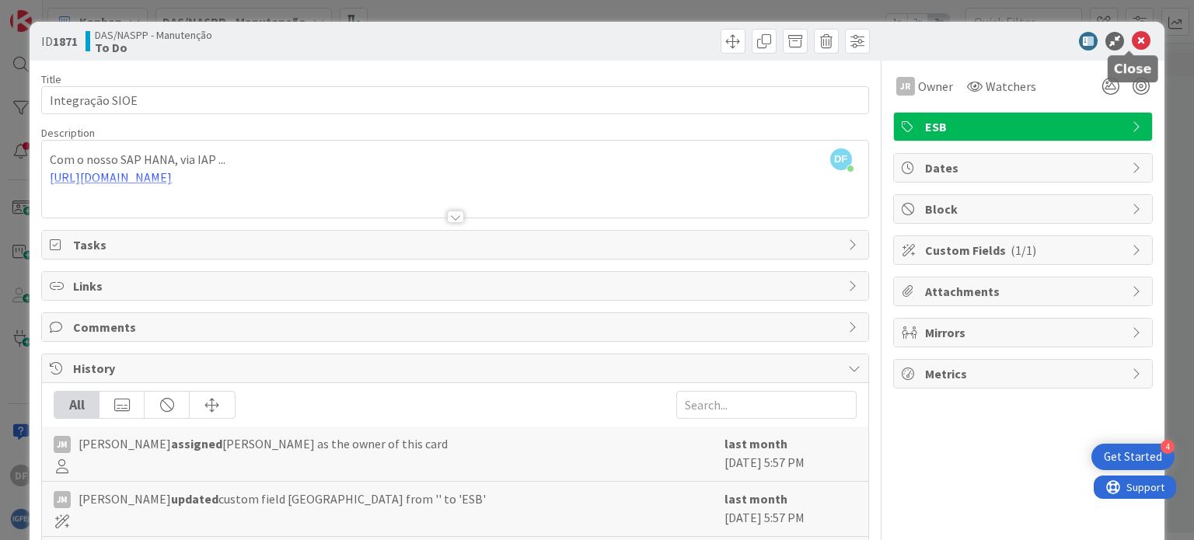
click at [1132, 34] on icon at bounding box center [1141, 41] width 19 height 19
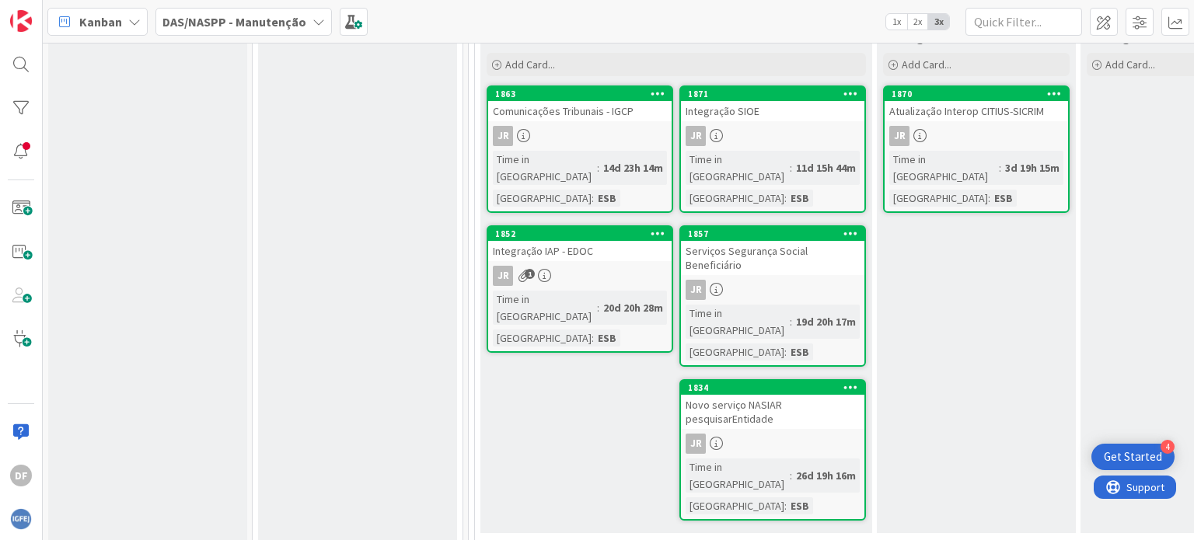
click at [616, 129] on div "JR" at bounding box center [579, 136] width 183 height 20
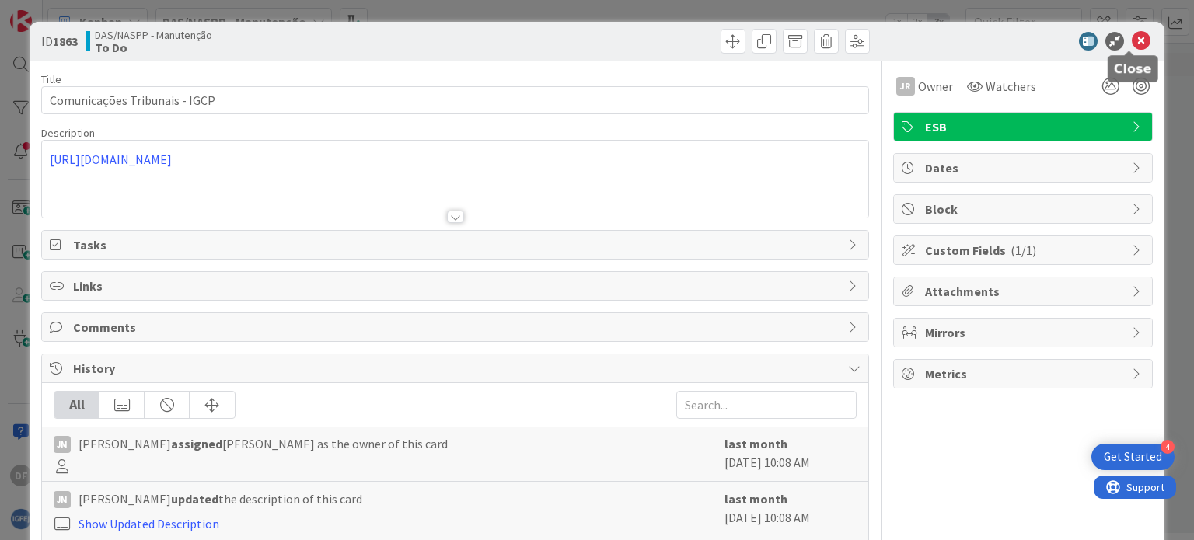
click at [1135, 37] on icon at bounding box center [1141, 41] width 19 height 19
